Goal: Task Accomplishment & Management: Manage account settings

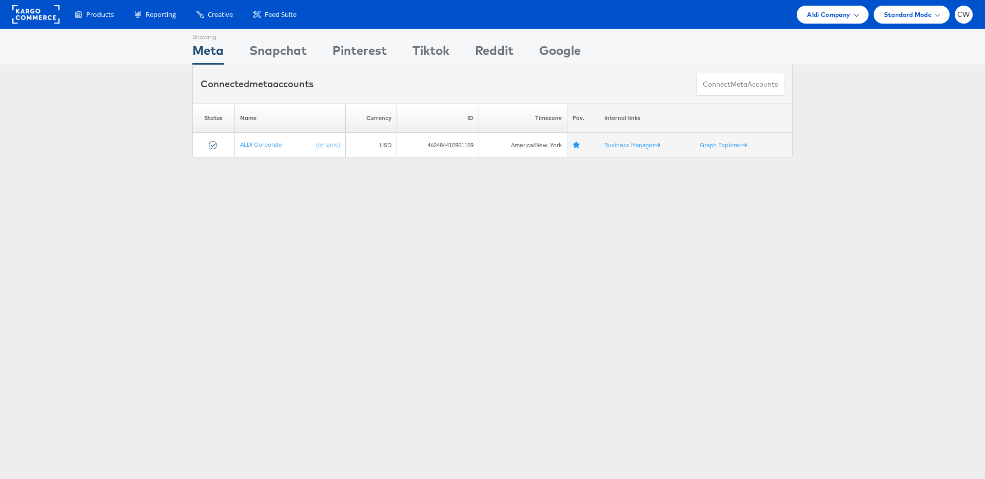
click at [816, 18] on span "Aldi Company" at bounding box center [828, 14] width 43 height 11
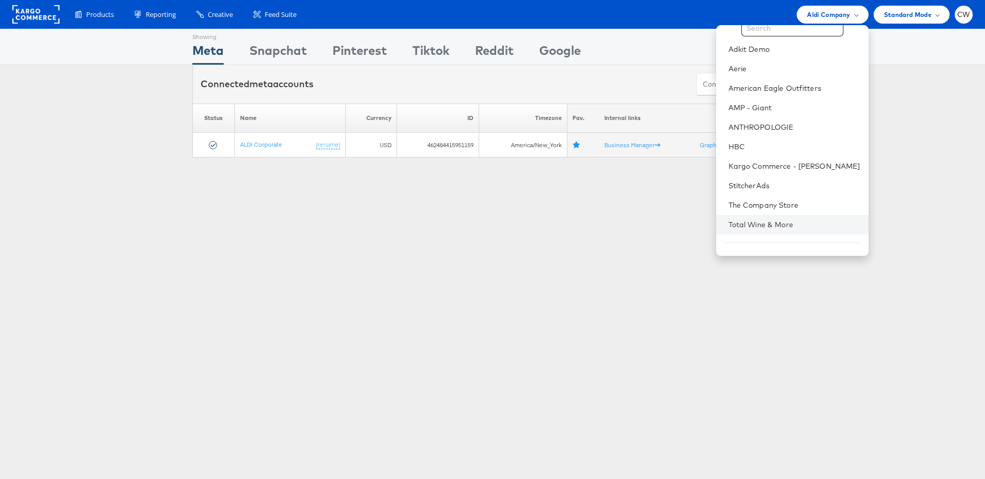
scroll to position [47, 0]
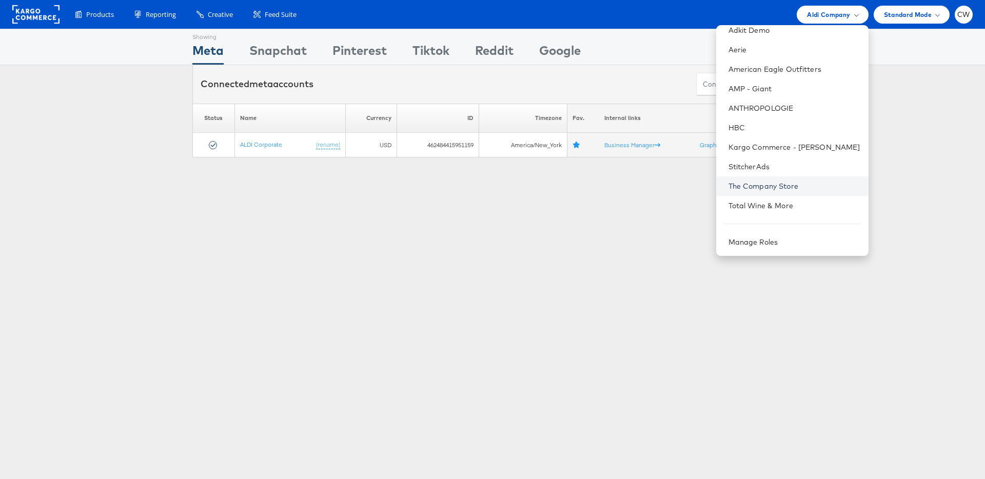
click at [788, 185] on link "The Company Store" at bounding box center [794, 186] width 132 height 10
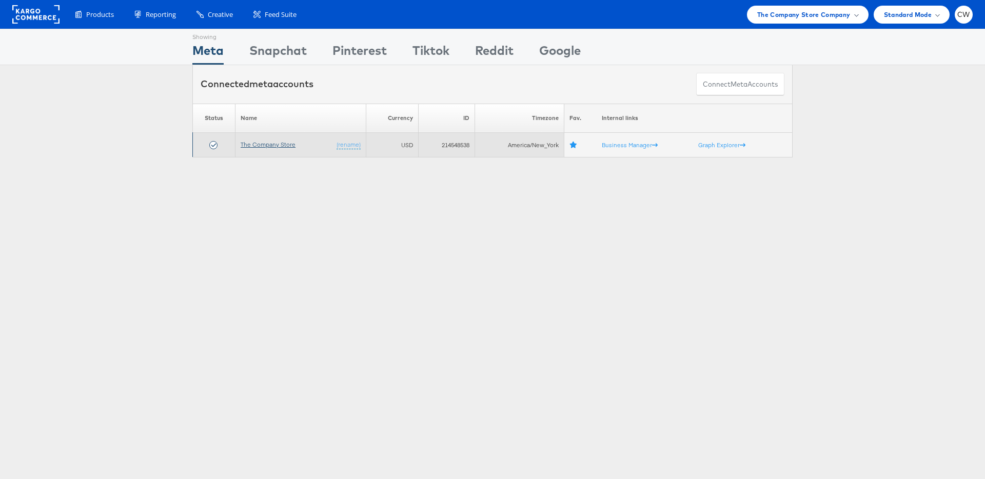
click at [262, 144] on link "The Company Store" at bounding box center [268, 145] width 55 height 8
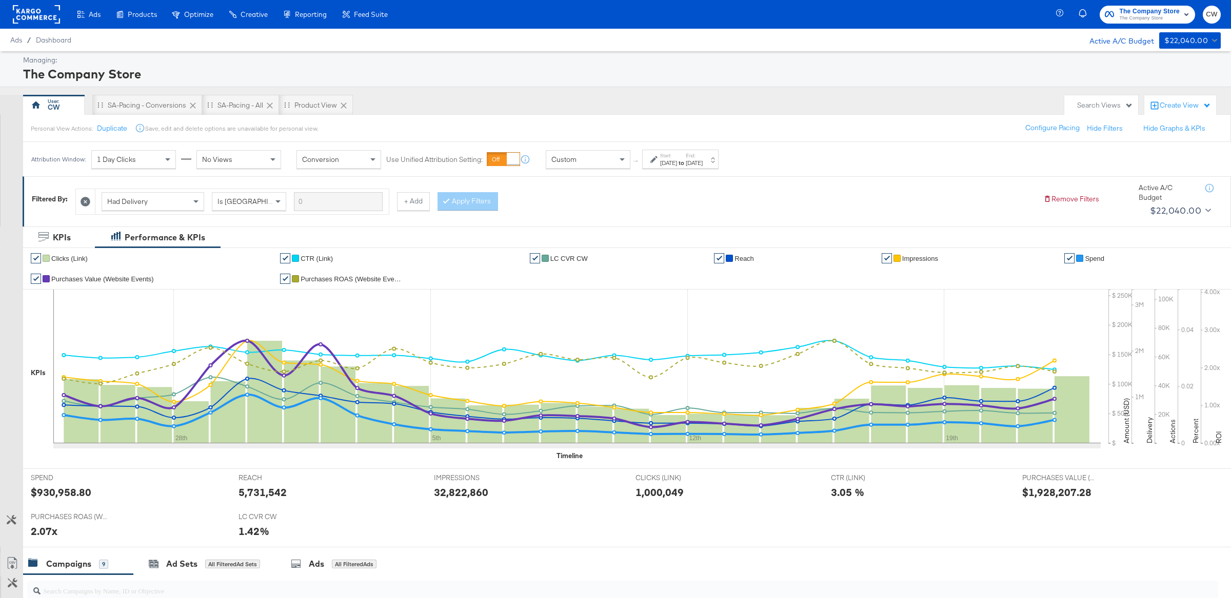
click at [577, 161] on div "Custom" at bounding box center [588, 159] width 84 height 17
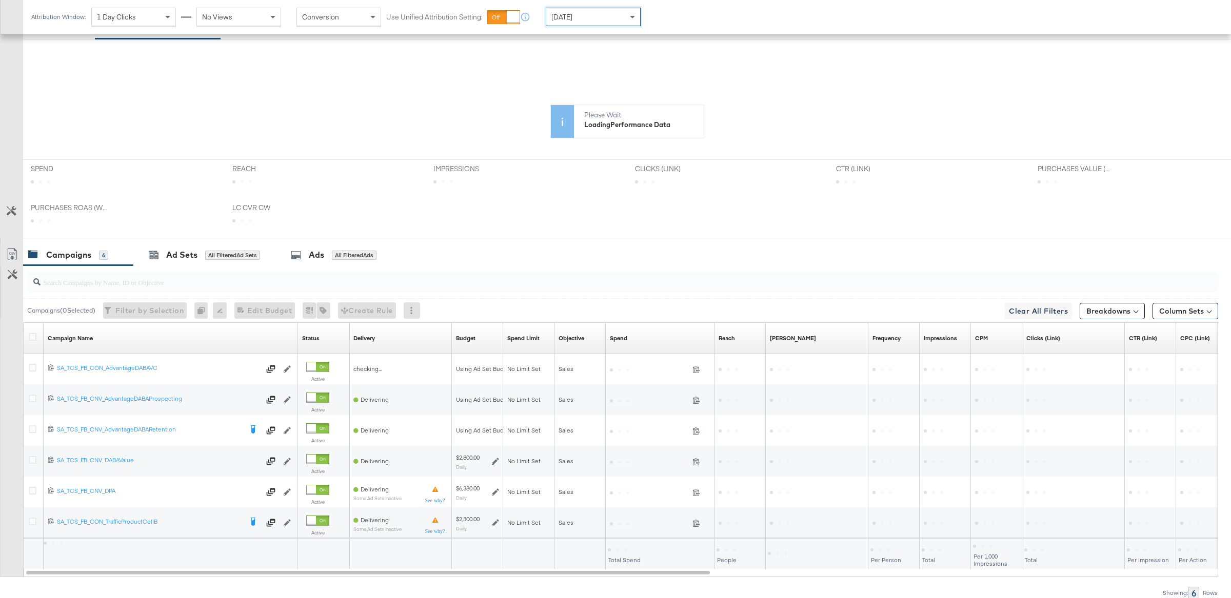
scroll to position [356, 0]
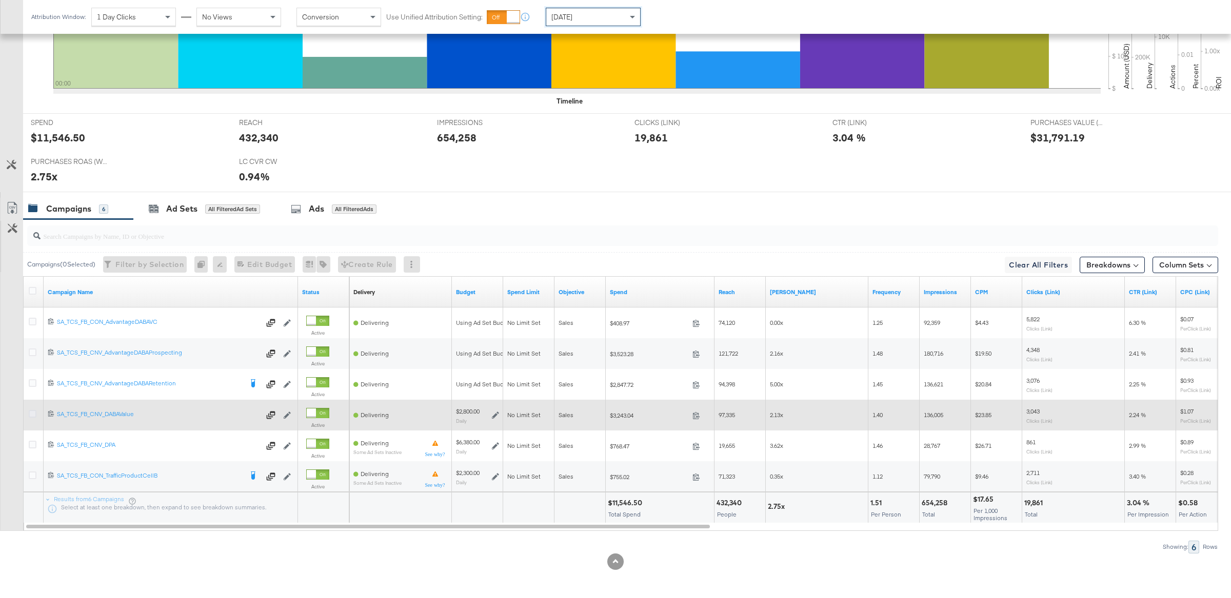
click at [33, 414] on icon at bounding box center [33, 414] width 8 height 8
click at [0, 0] on input "checkbox" at bounding box center [0, 0] width 0 height 0
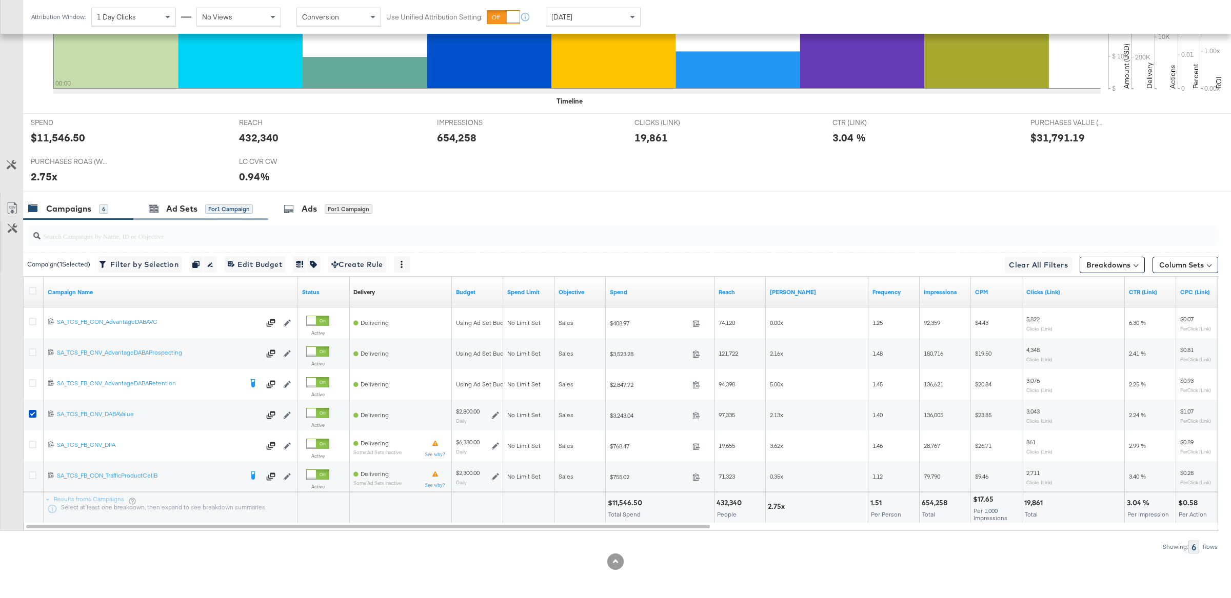
click at [208, 215] on div "Ad Sets for 1 Campaign" at bounding box center [200, 209] width 135 height 22
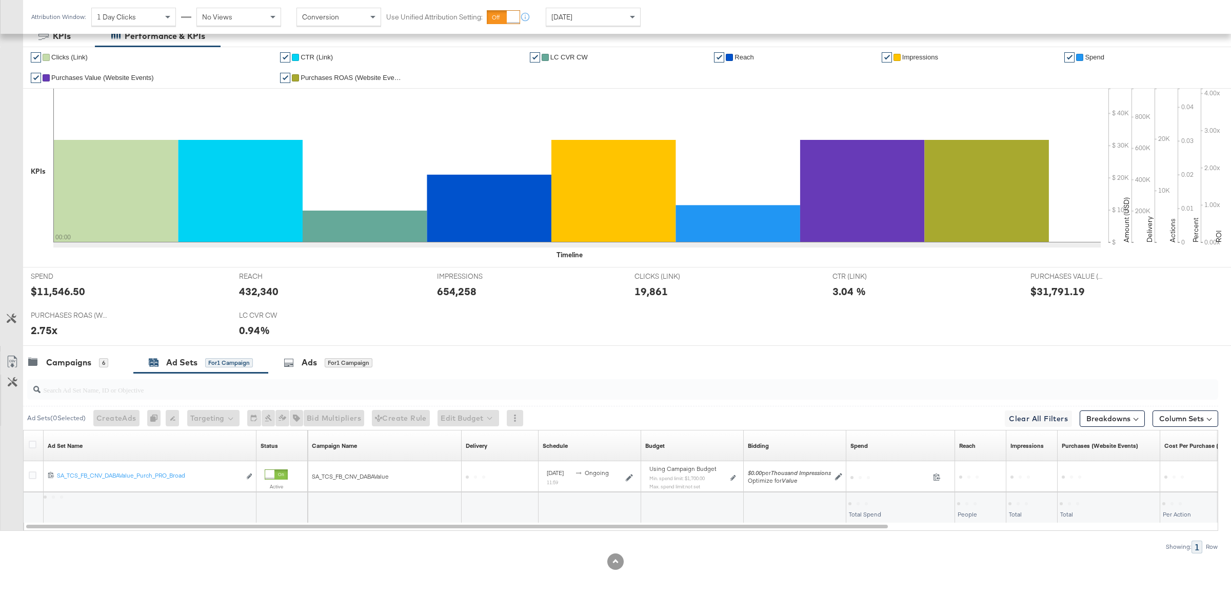
scroll to position [203, 0]
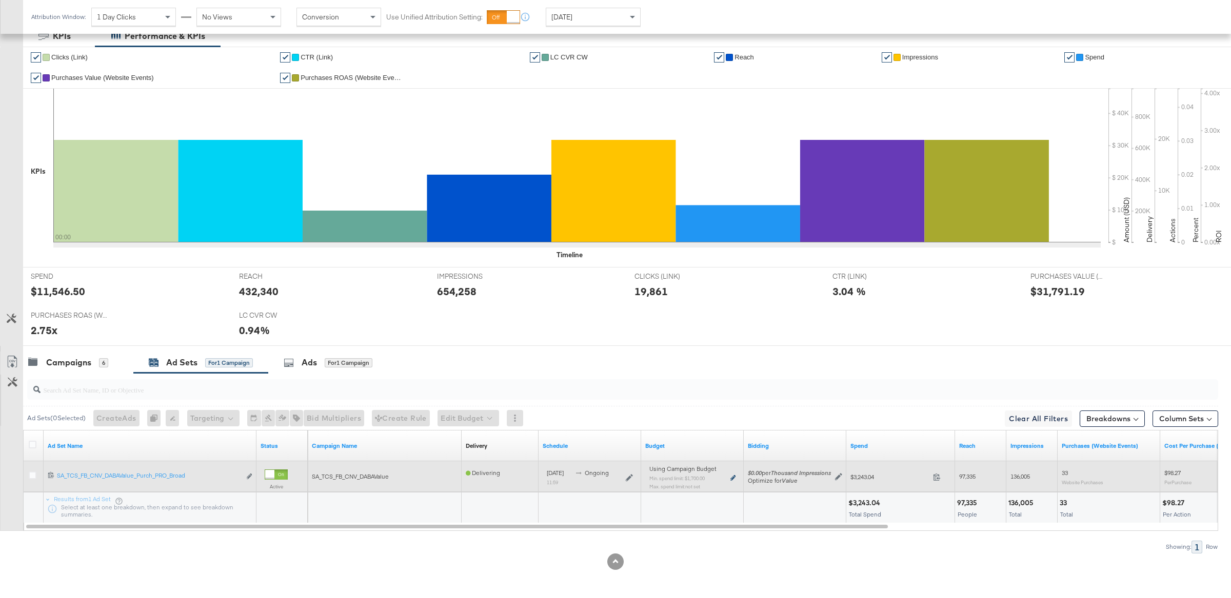
click at [732, 477] on icon at bounding box center [732, 478] width 5 height 6
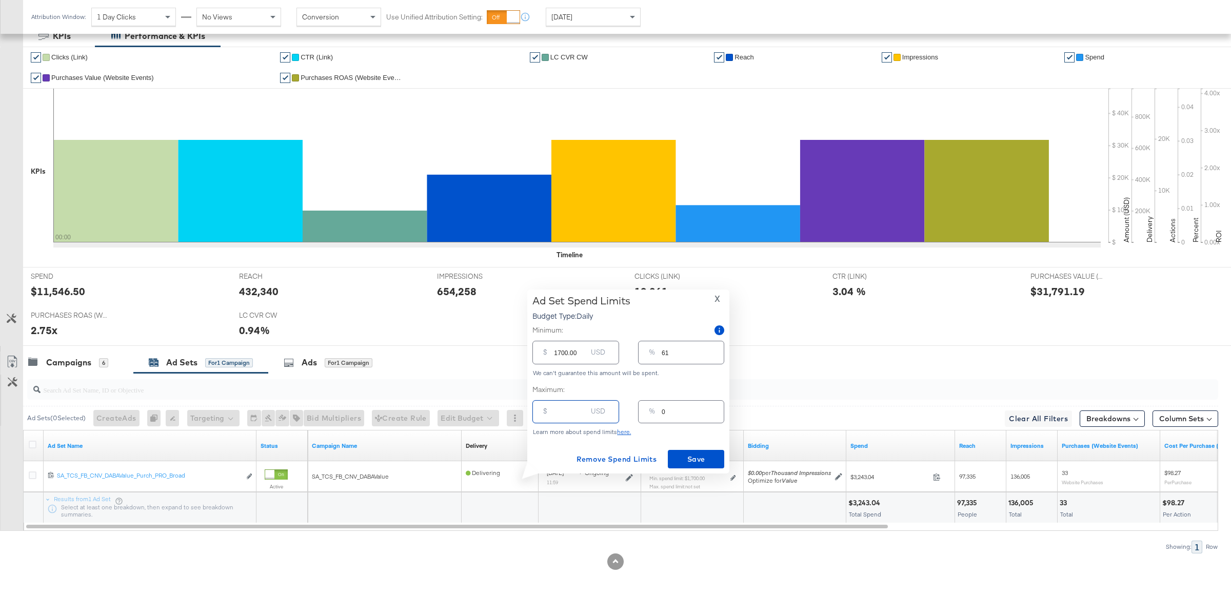
click at [569, 412] on input "number" at bounding box center [570, 408] width 33 height 22
type input "45"
type input "2"
type input "450"
type input "16"
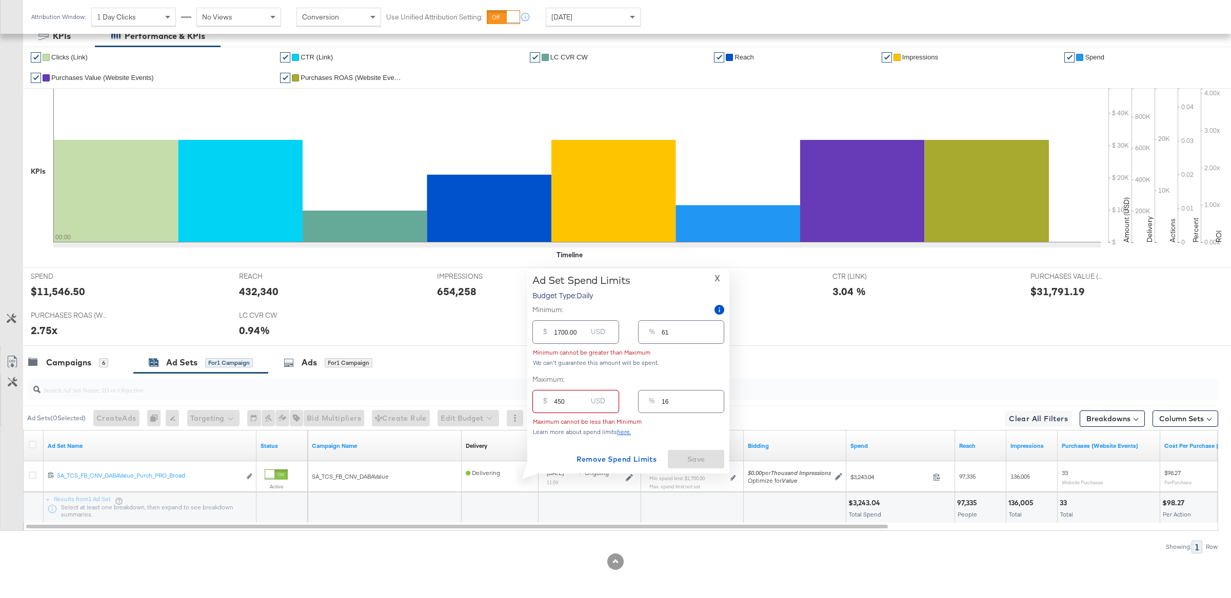
type input "4500"
type input "161"
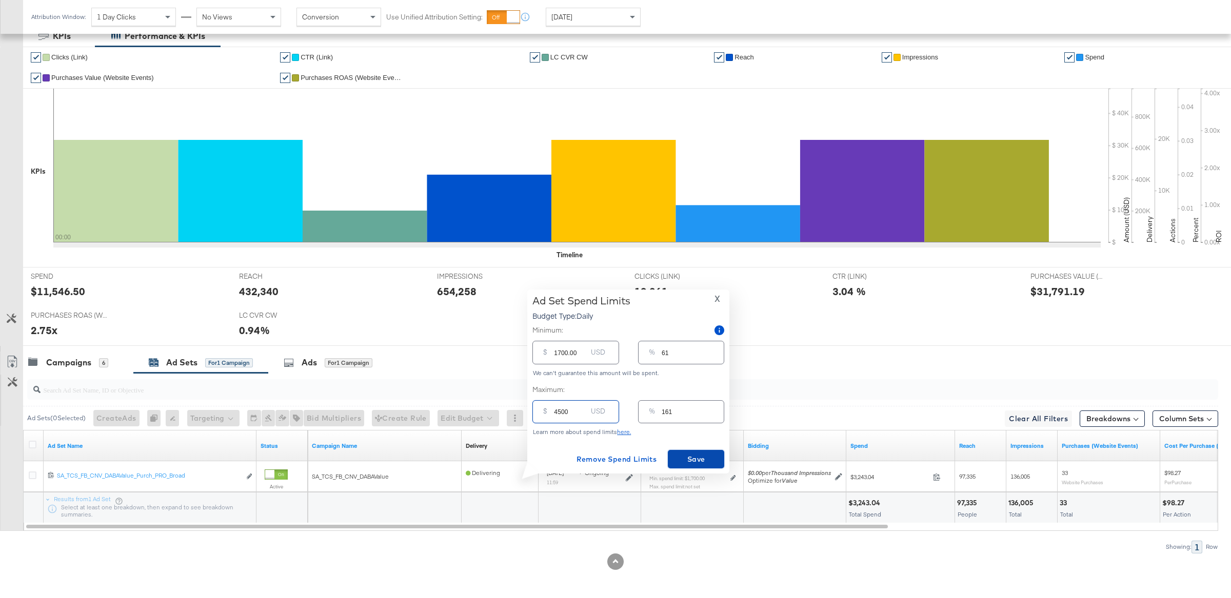
type input "4500.00"
click at [698, 461] on span "Save" at bounding box center [696, 459] width 48 height 13
click at [1212, 501] on button "×" at bounding box center [1210, 494] width 19 height 18
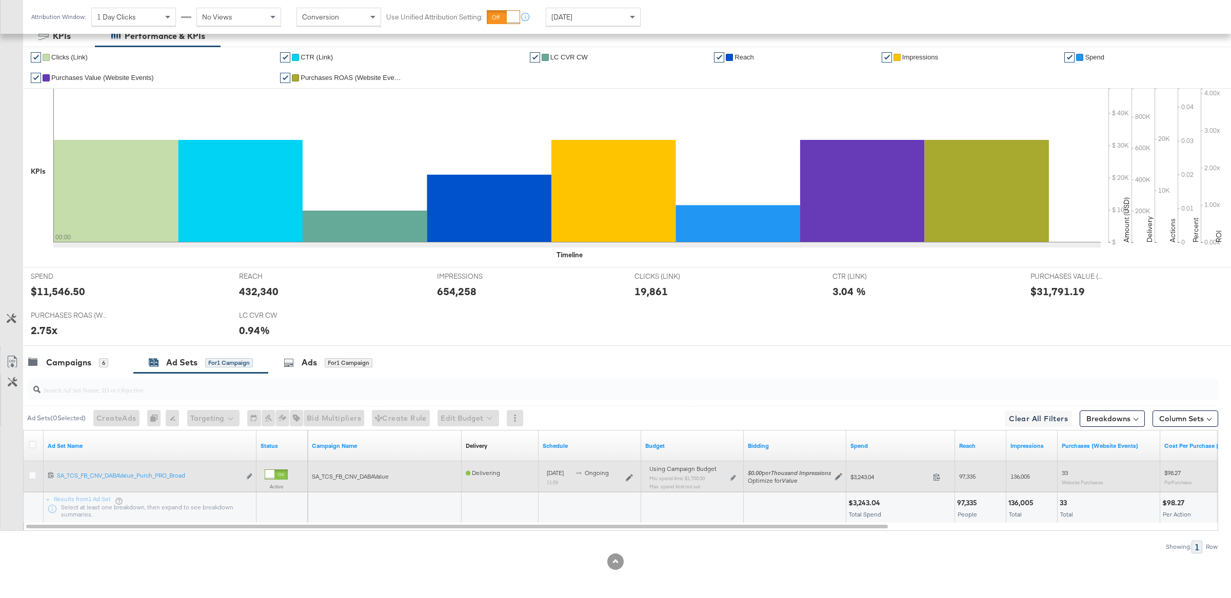
click at [736, 478] on div "Using Campaign Budget Min. spend limit: $1,700.00 Max. spend limit : not set Ed…" at bounding box center [692, 482] width 94 height 32
click at [733, 476] on icon at bounding box center [732, 478] width 5 height 6
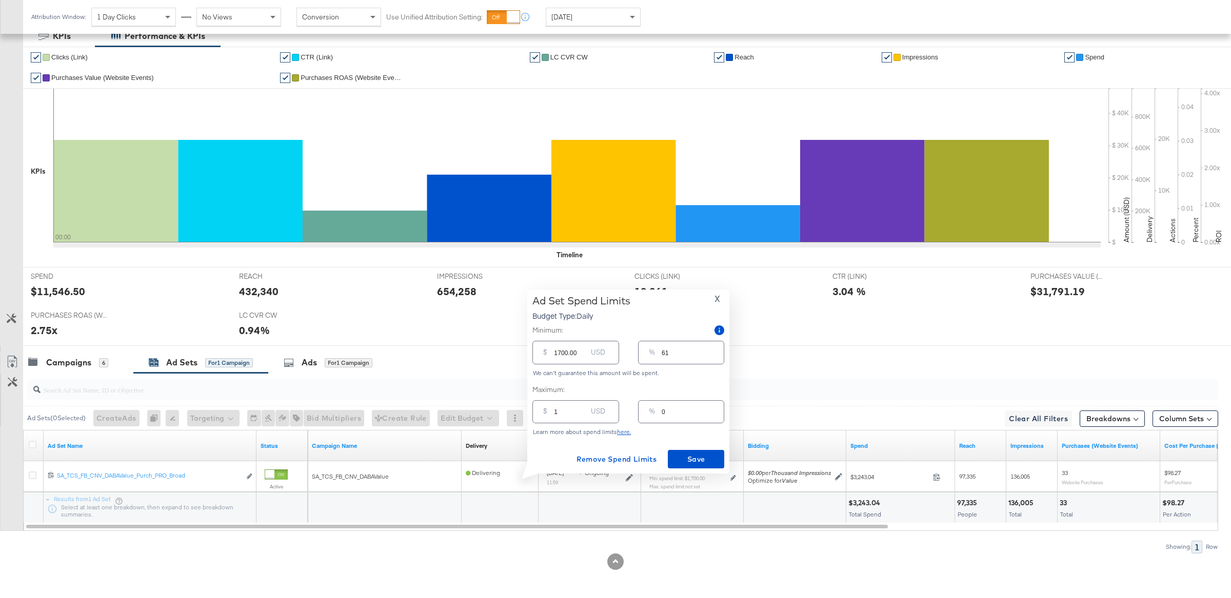
click at [586, 409] on input "1" at bounding box center [570, 408] width 33 height 22
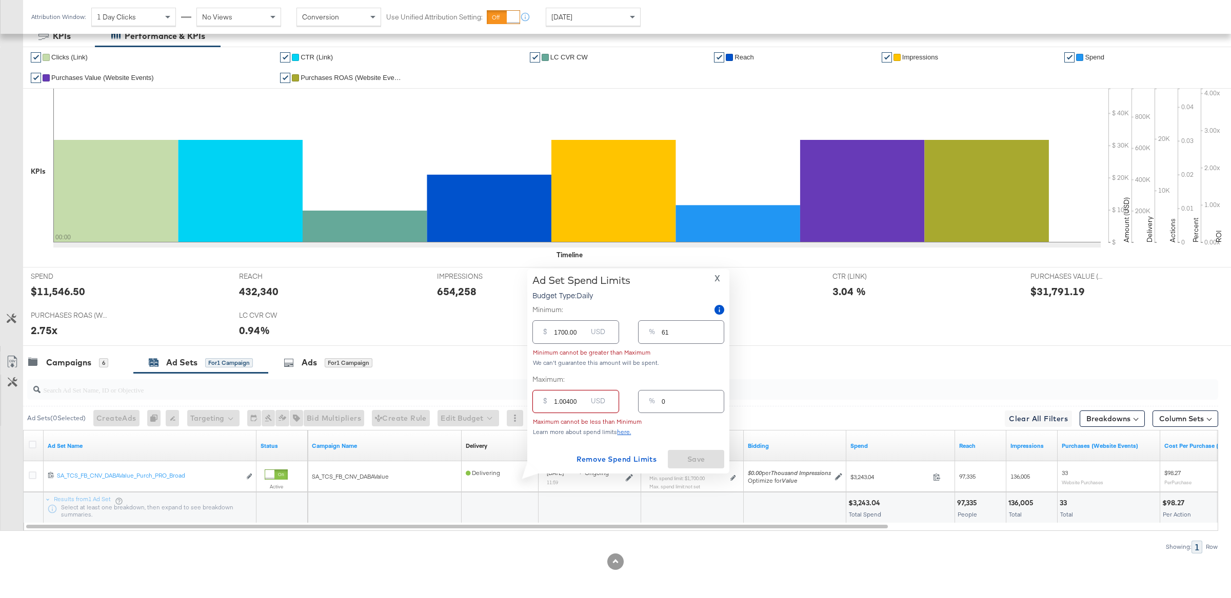
click at [567, 399] on input "1.00400" at bounding box center [570, 398] width 33 height 22
type input "40"
type input "1"
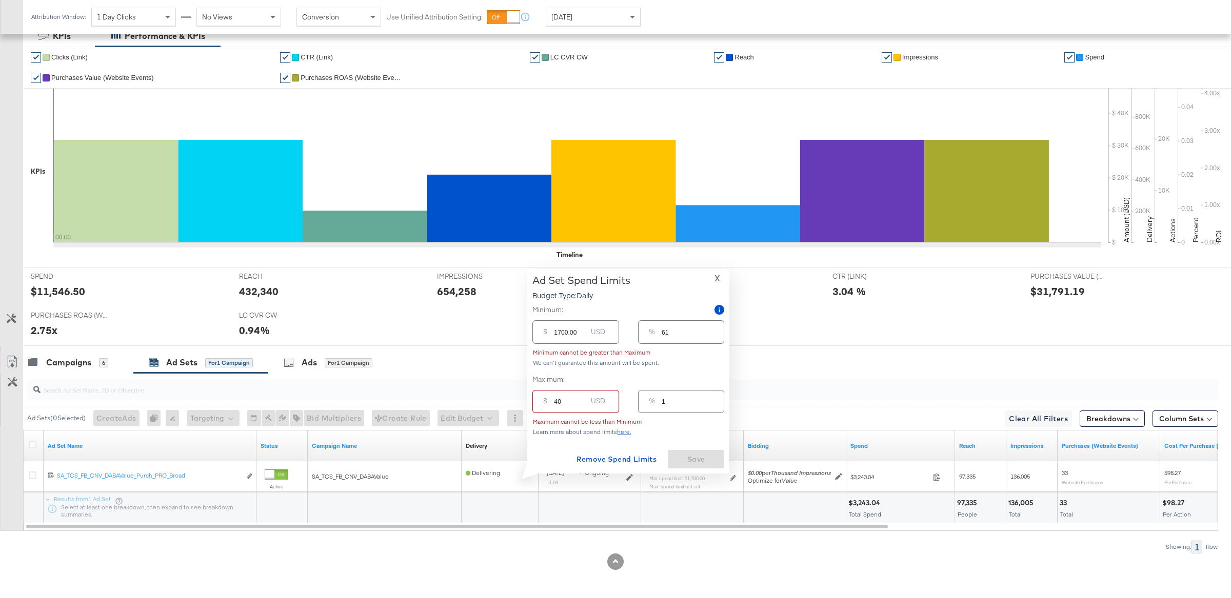
type input "400"
type input "14"
type input "4000"
type input "143"
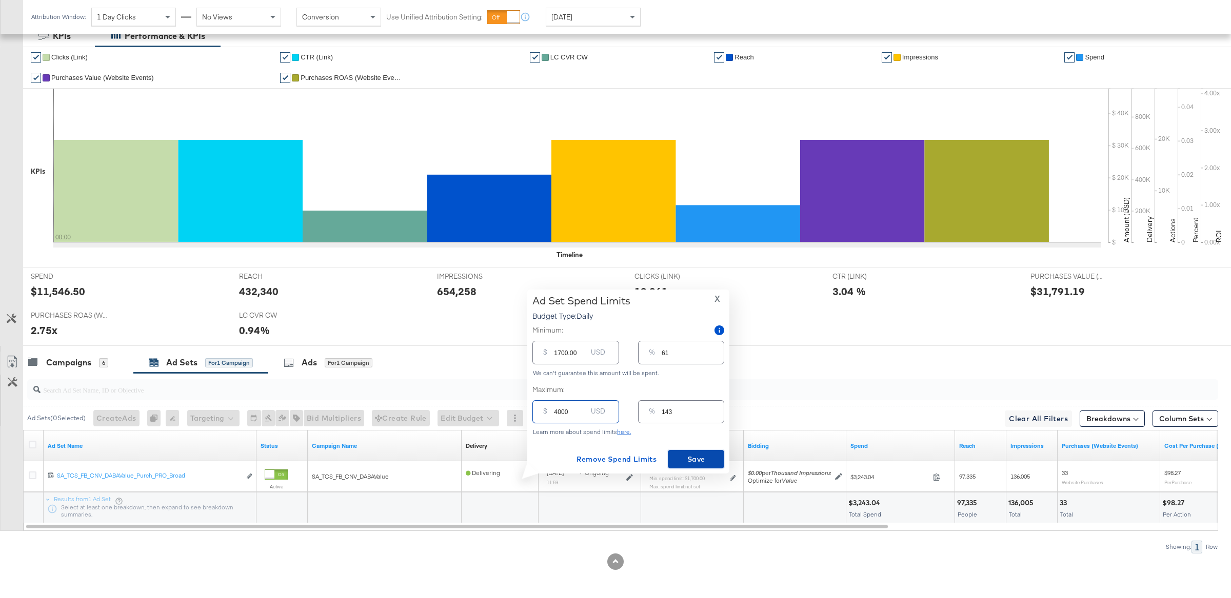
type input "4000.00"
click at [689, 463] on span "Save" at bounding box center [696, 459] width 48 height 13
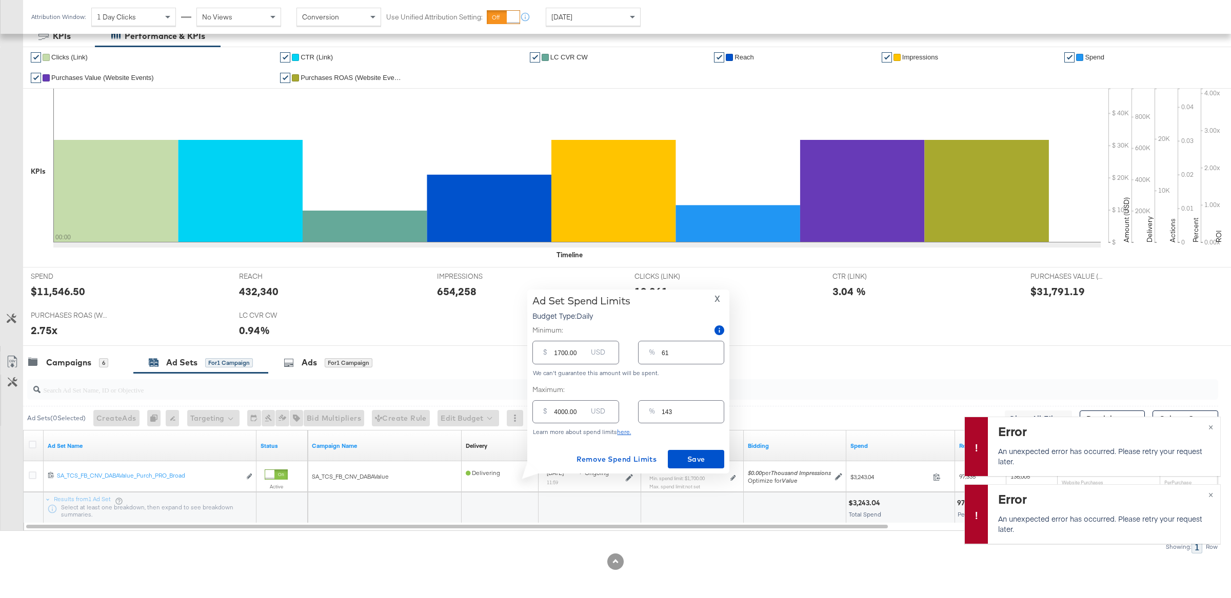
click at [711, 295] on div "X" at bounding box center [717, 299] width 14 height 8
click at [719, 302] on span "X" at bounding box center [717, 299] width 6 height 14
